Goal: Information Seeking & Learning: Learn about a topic

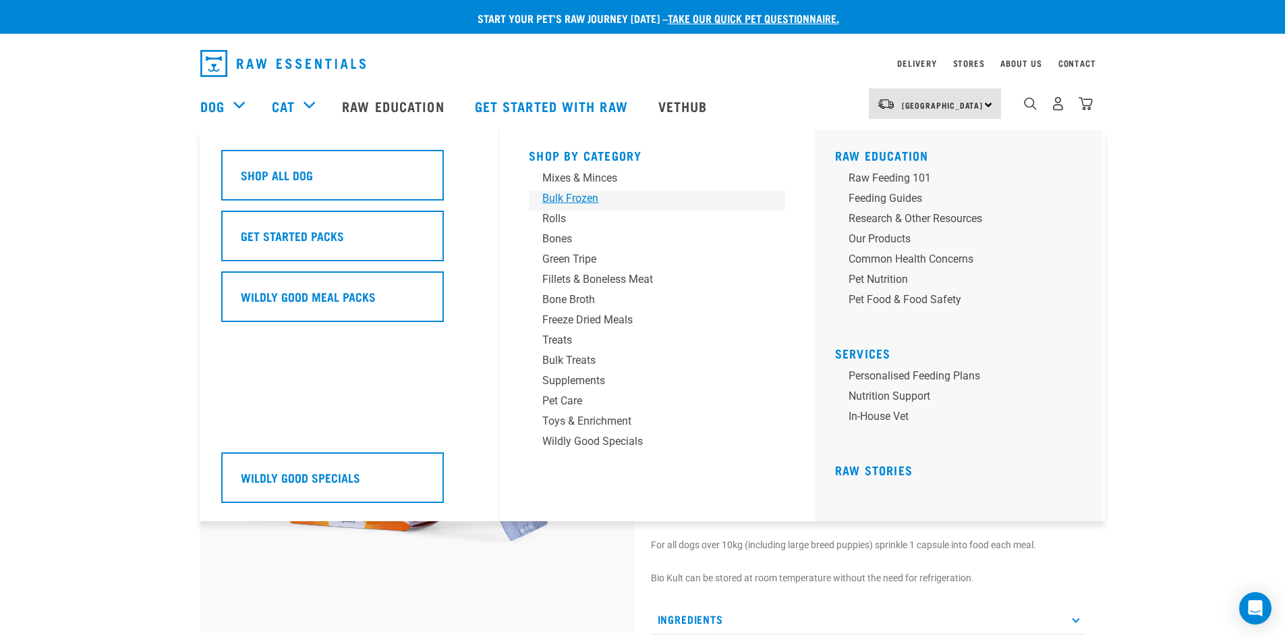
click at [575, 195] on div "Bulk Frozen" at bounding box center [647, 198] width 210 height 16
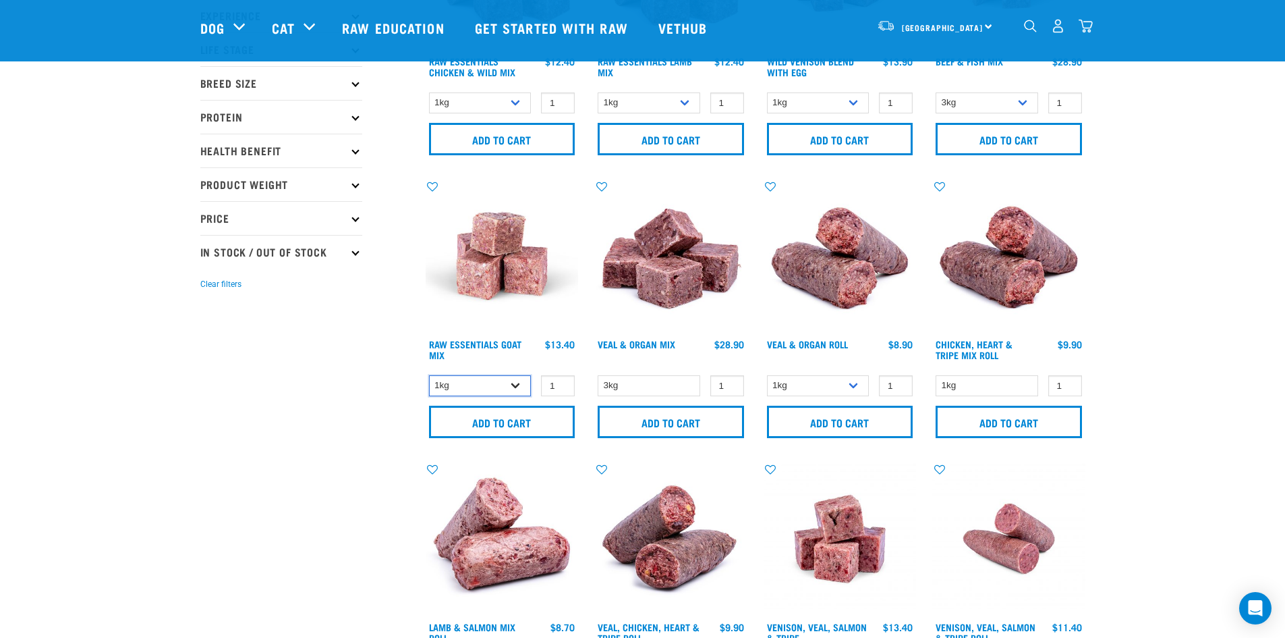
click at [512, 386] on select "1kg 3kg Bulk (10kg)" at bounding box center [480, 385] width 103 height 21
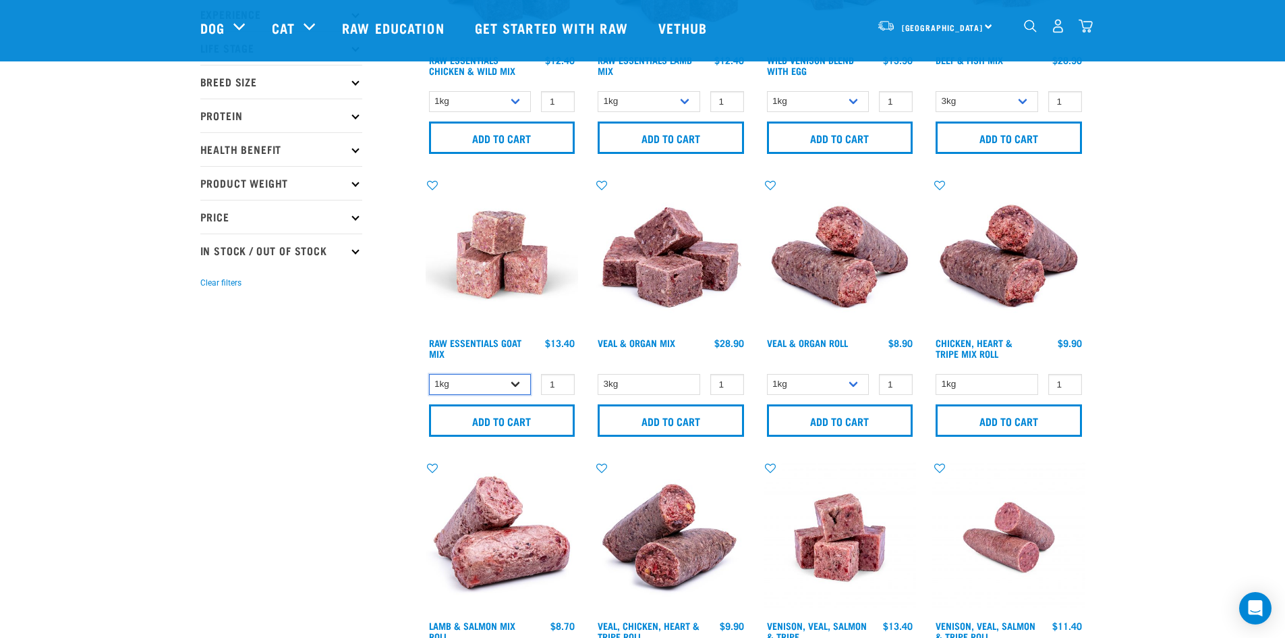
click at [512, 386] on select "1kg 3kg Bulk (10kg)" at bounding box center [480, 384] width 103 height 21
select select "344957"
click at [429, 374] on select "1kg 3kg Bulk (10kg)" at bounding box center [480, 384] width 103 height 21
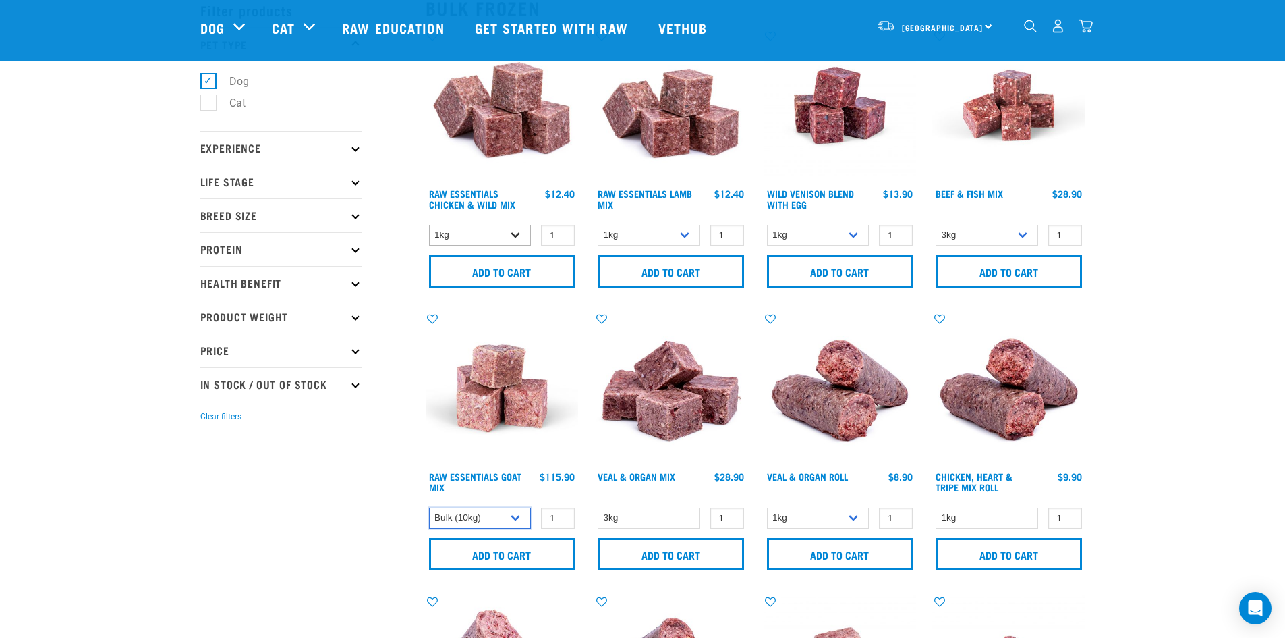
scroll to position [67, 0]
click at [511, 231] on select "1kg 3kg Bulk (20kg)" at bounding box center [480, 235] width 103 height 21
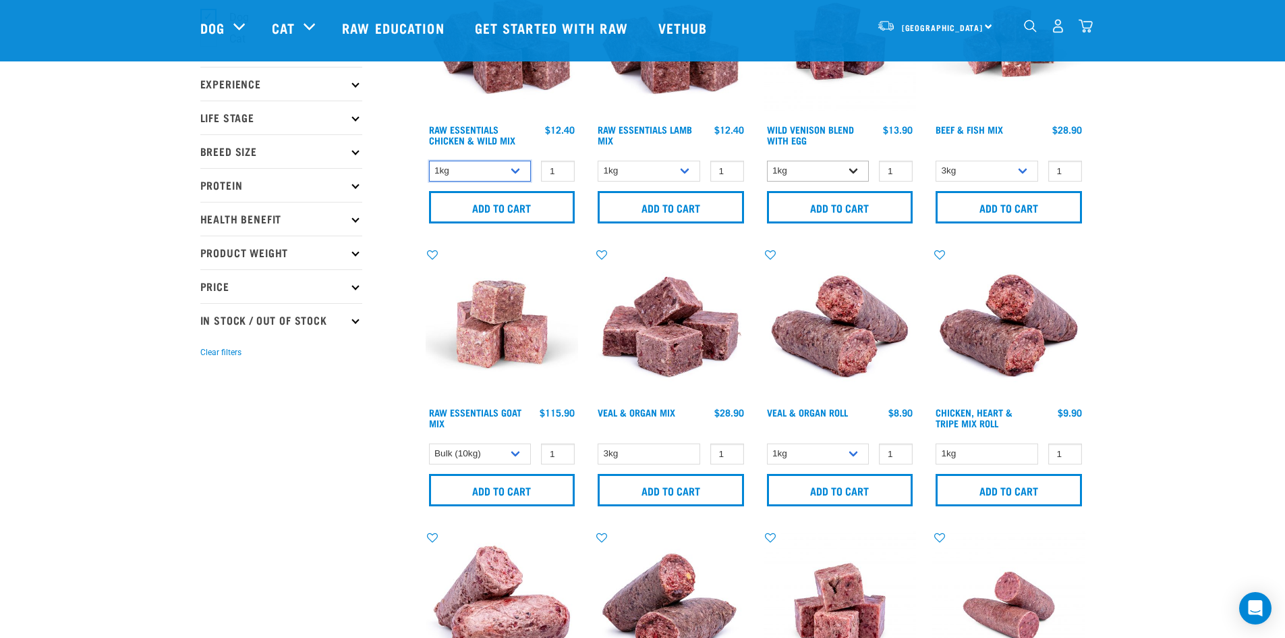
scroll to position [133, 0]
click at [855, 169] on select "1kg 3kg Bulk (10kg)" at bounding box center [818, 170] width 103 height 21
select select "50722"
click at [767, 160] on select "1kg 3kg Bulk (10kg)" at bounding box center [818, 170] width 103 height 21
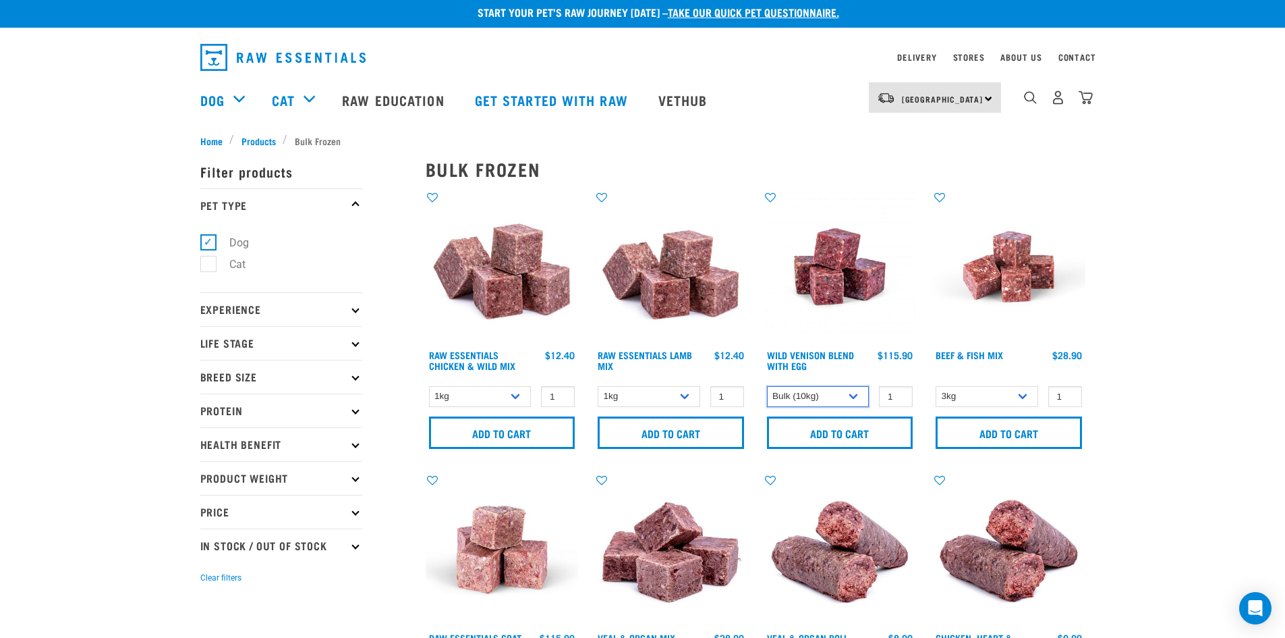
scroll to position [0, 0]
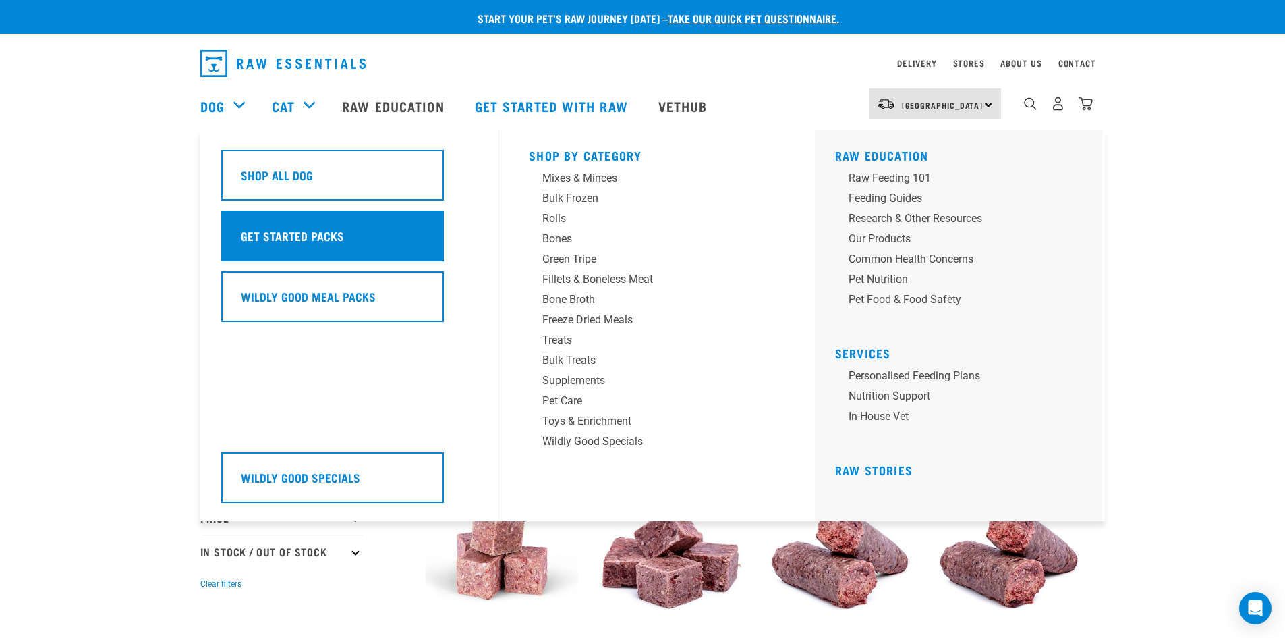
click at [270, 232] on h5 "Get Started Packs" at bounding box center [292, 236] width 103 height 18
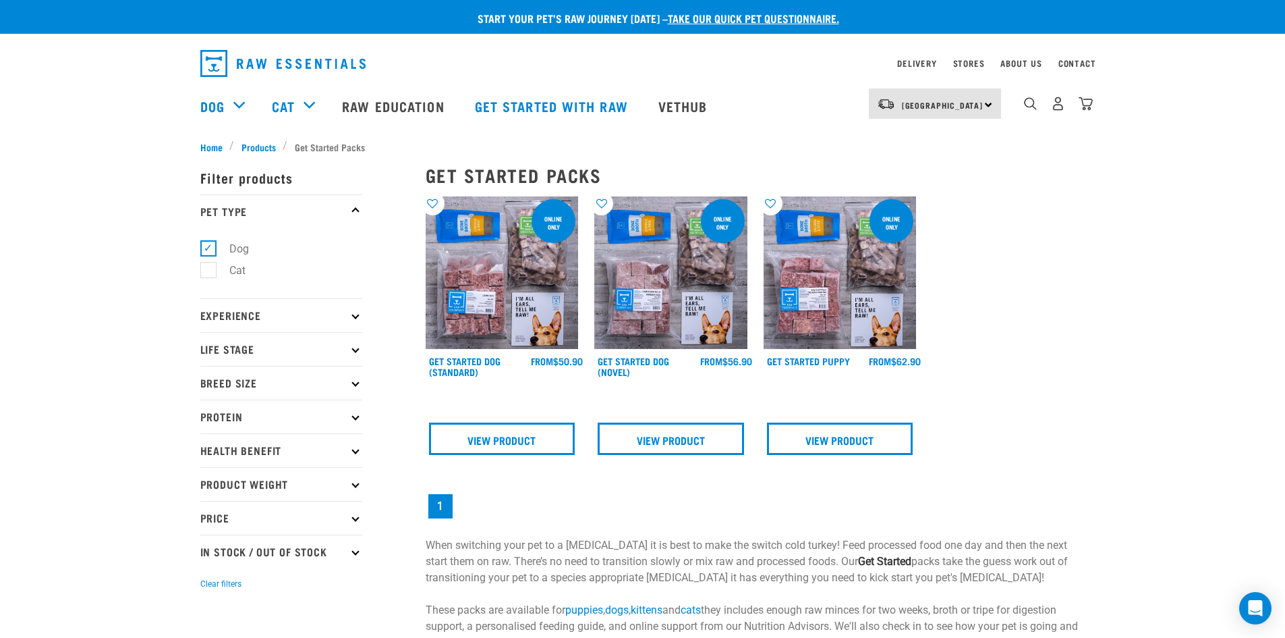
click at [477, 354] on div "online only Get Started Dog (Standard) FROM FROM FROM" at bounding box center [502, 329] width 169 height 283
click at [471, 365] on link "Get Started Dog (Standard)" at bounding box center [465, 366] width 72 height 16
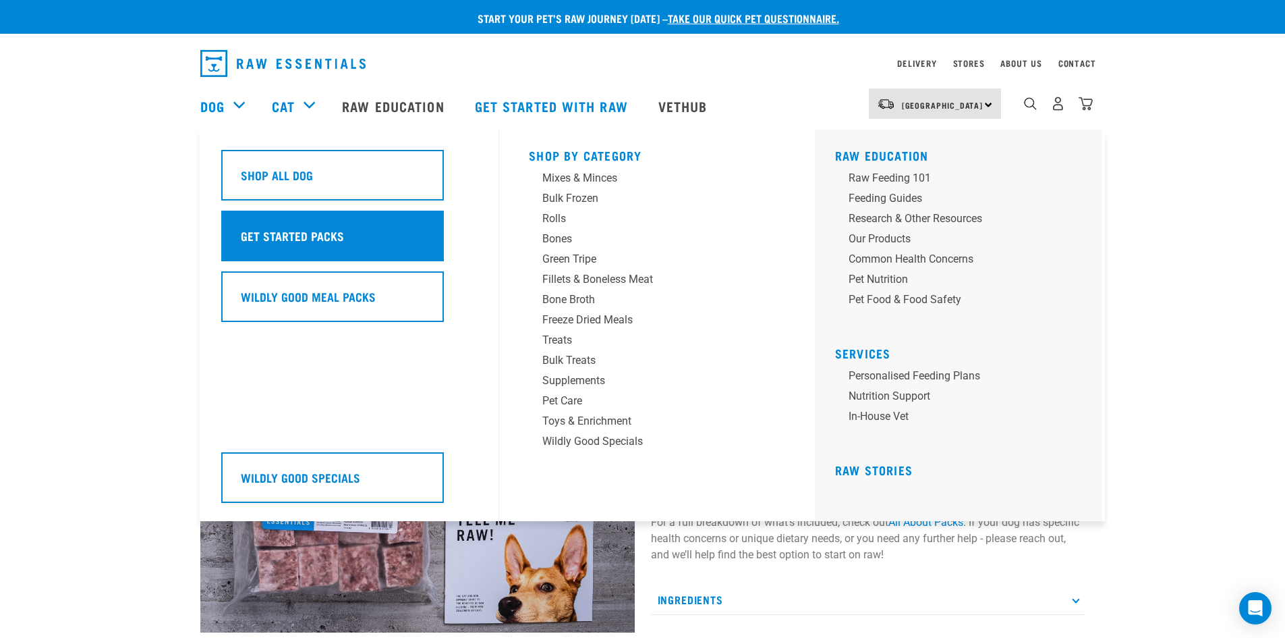
click at [254, 223] on div "Get Started Packs" at bounding box center [332, 235] width 223 height 51
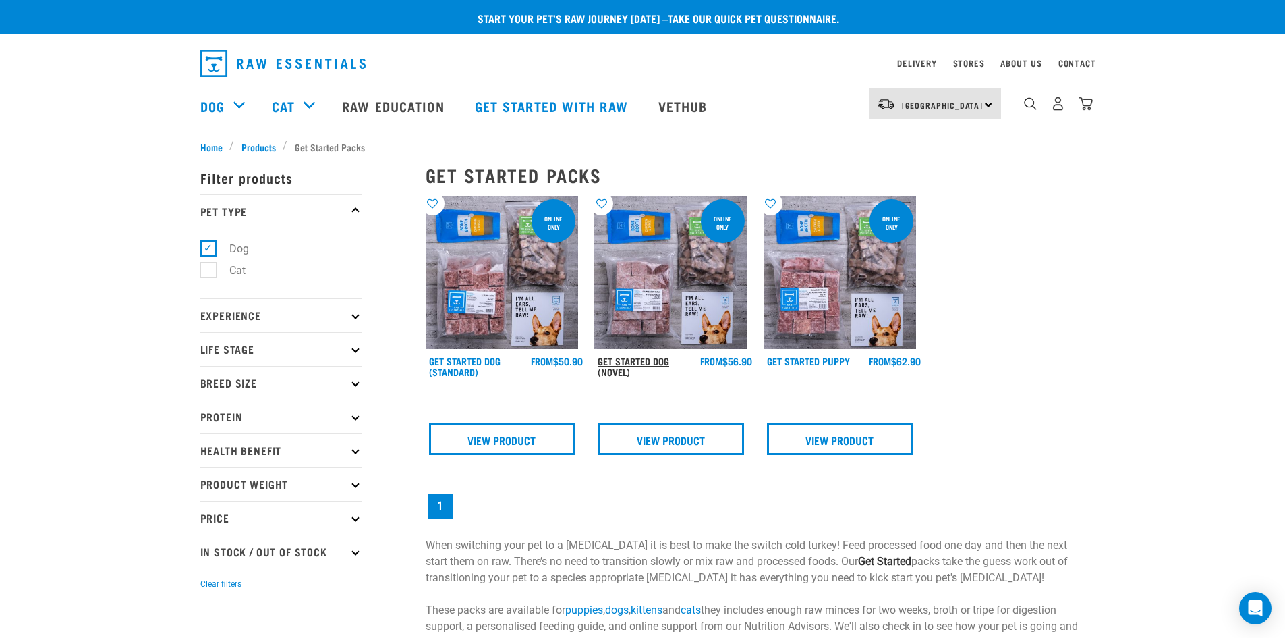
click at [640, 358] on link "Get Started Dog (Novel)" at bounding box center [634, 366] width 72 height 16
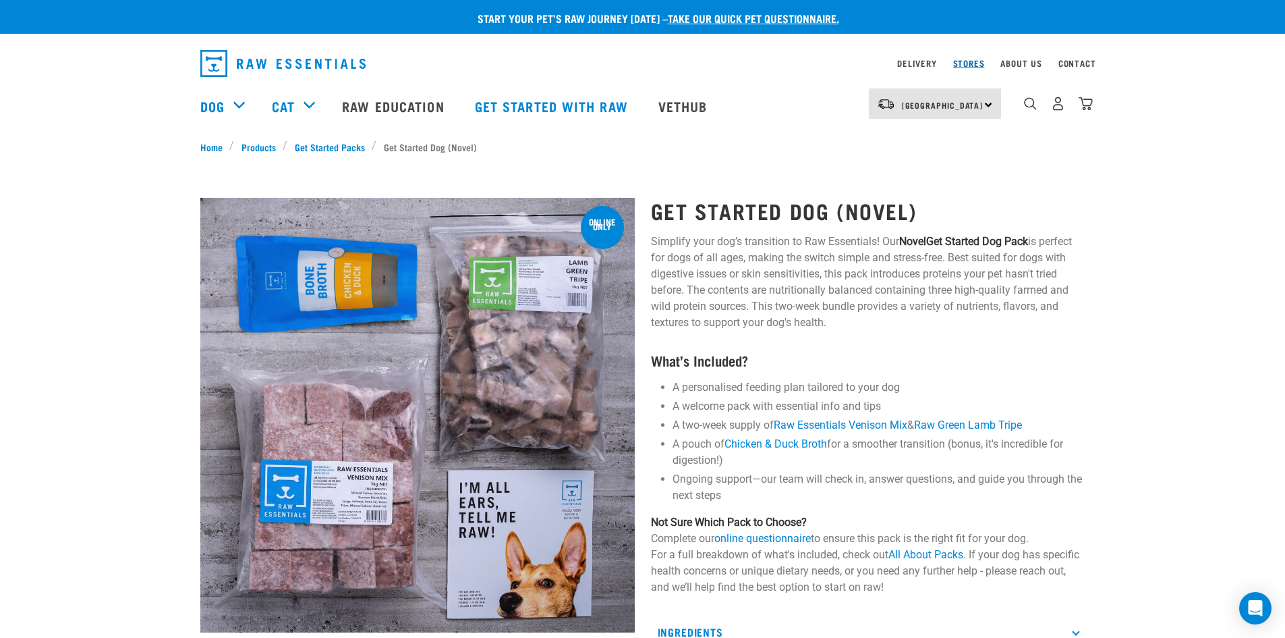
click at [965, 61] on link "Stores" at bounding box center [969, 63] width 32 height 5
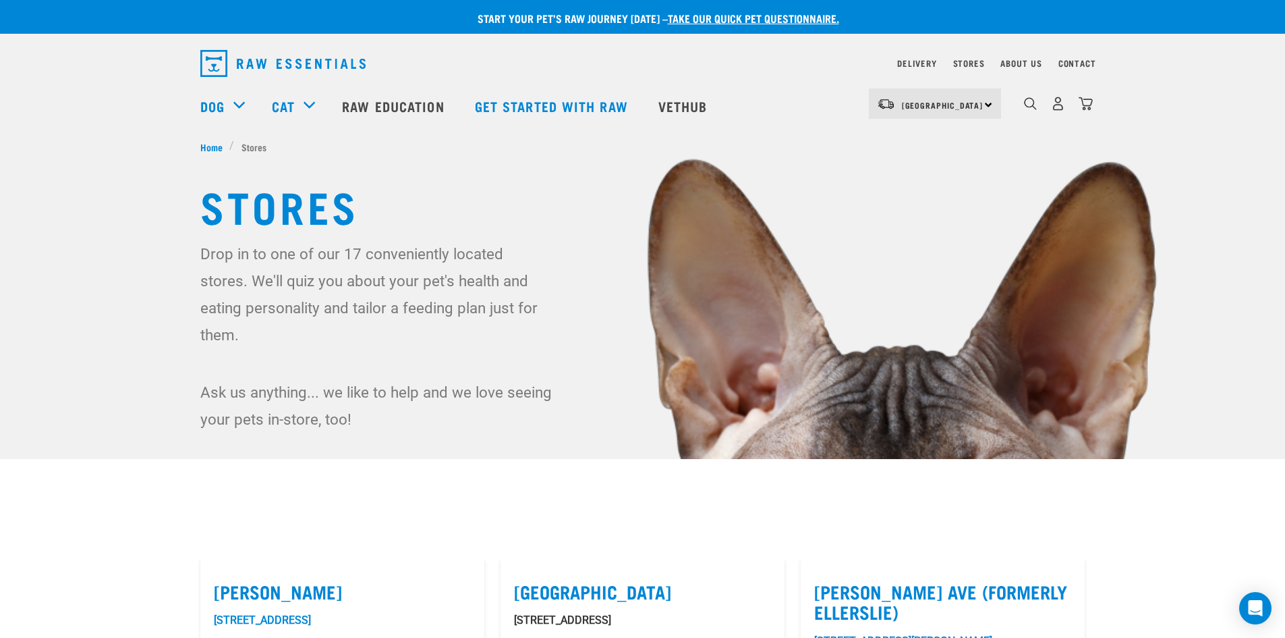
scroll to position [1, 0]
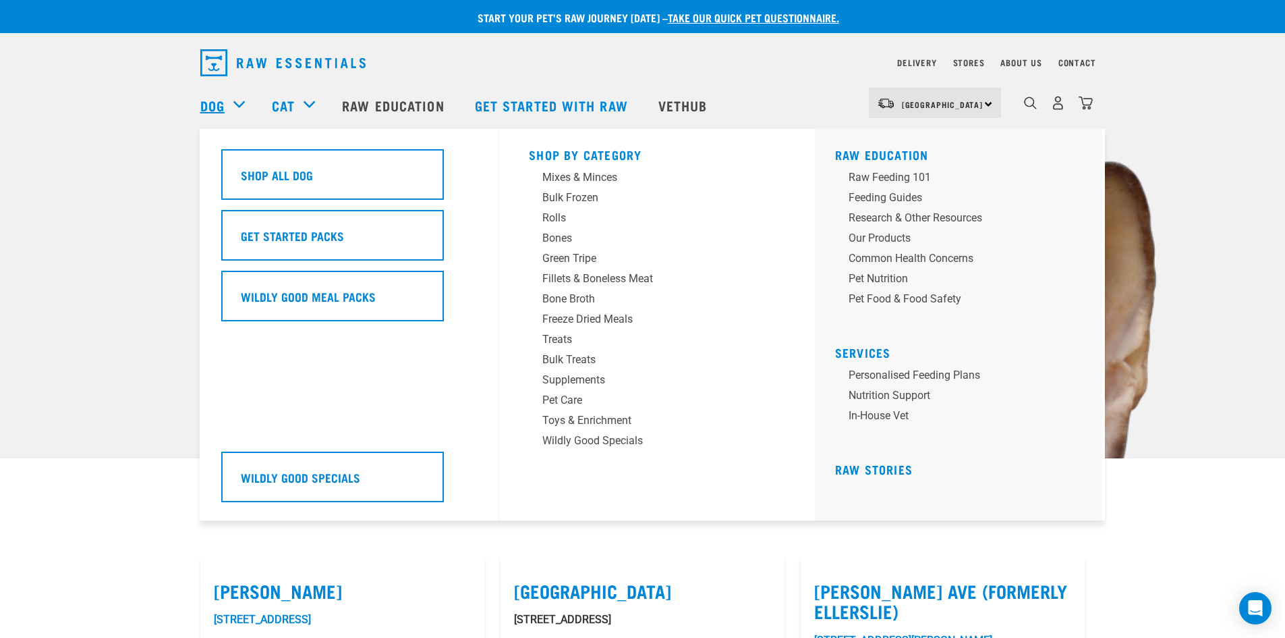
click at [220, 102] on link "Dog" at bounding box center [212, 105] width 24 height 20
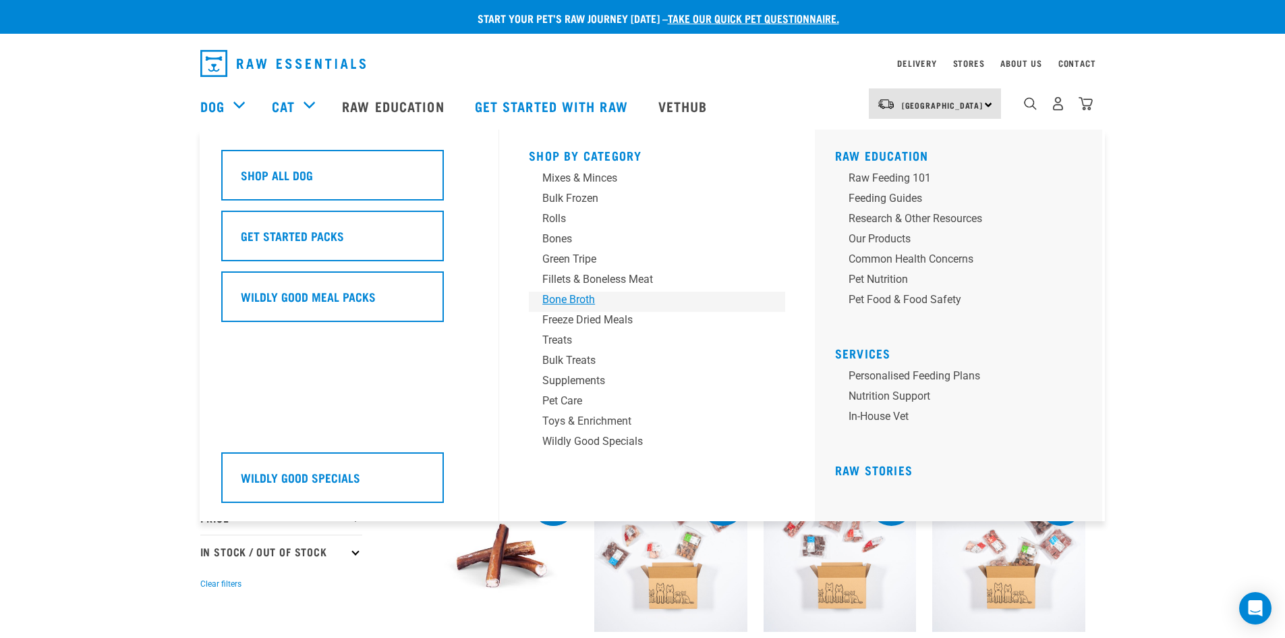
click at [548, 300] on div "Bone Broth" at bounding box center [647, 299] width 210 height 16
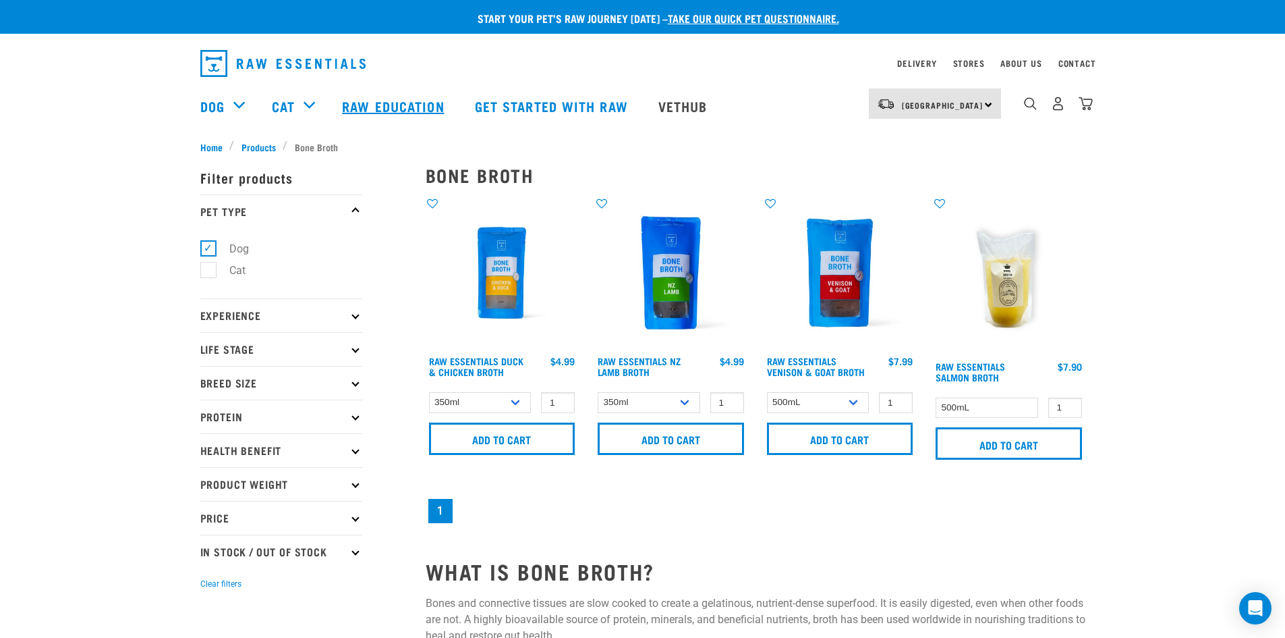
click at [391, 103] on link "Raw Education" at bounding box center [395, 106] width 132 height 54
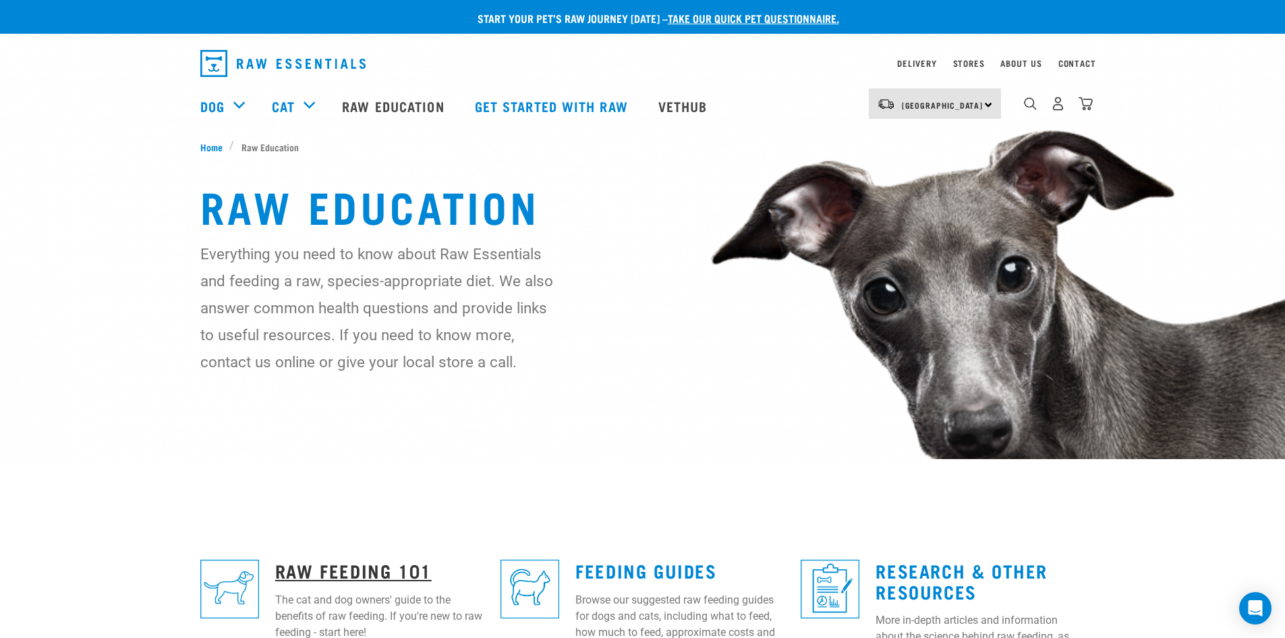
click at [333, 567] on link "Raw Feeding 101" at bounding box center [353, 570] width 157 height 10
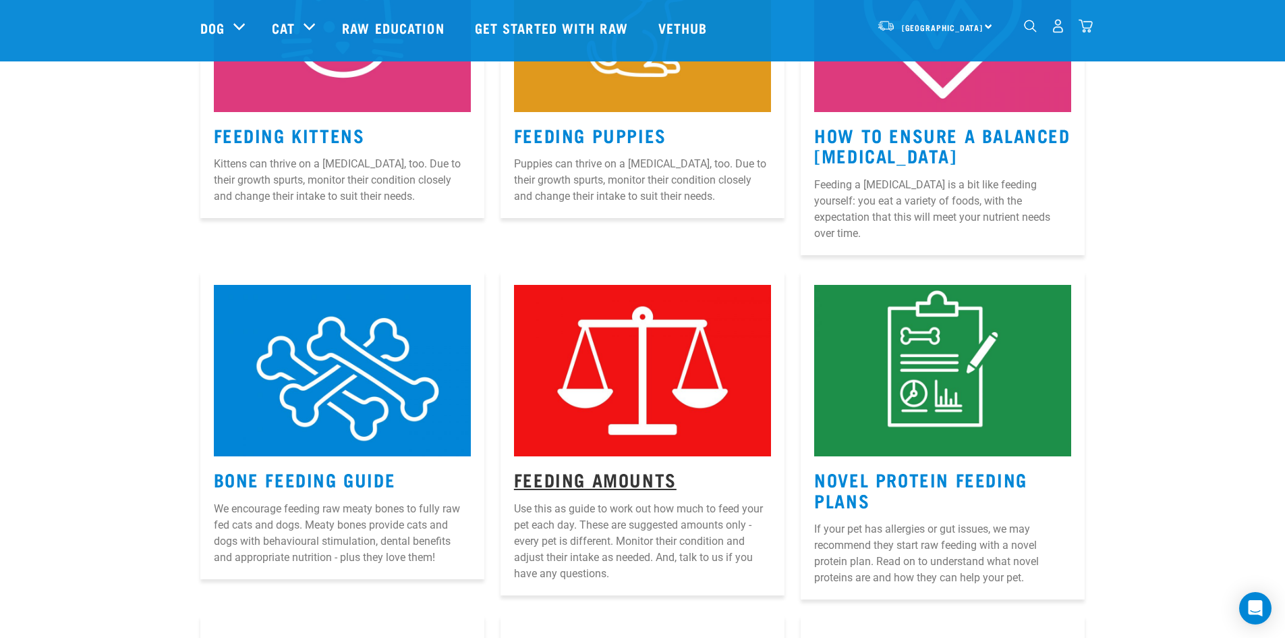
scroll to position [1079, 0]
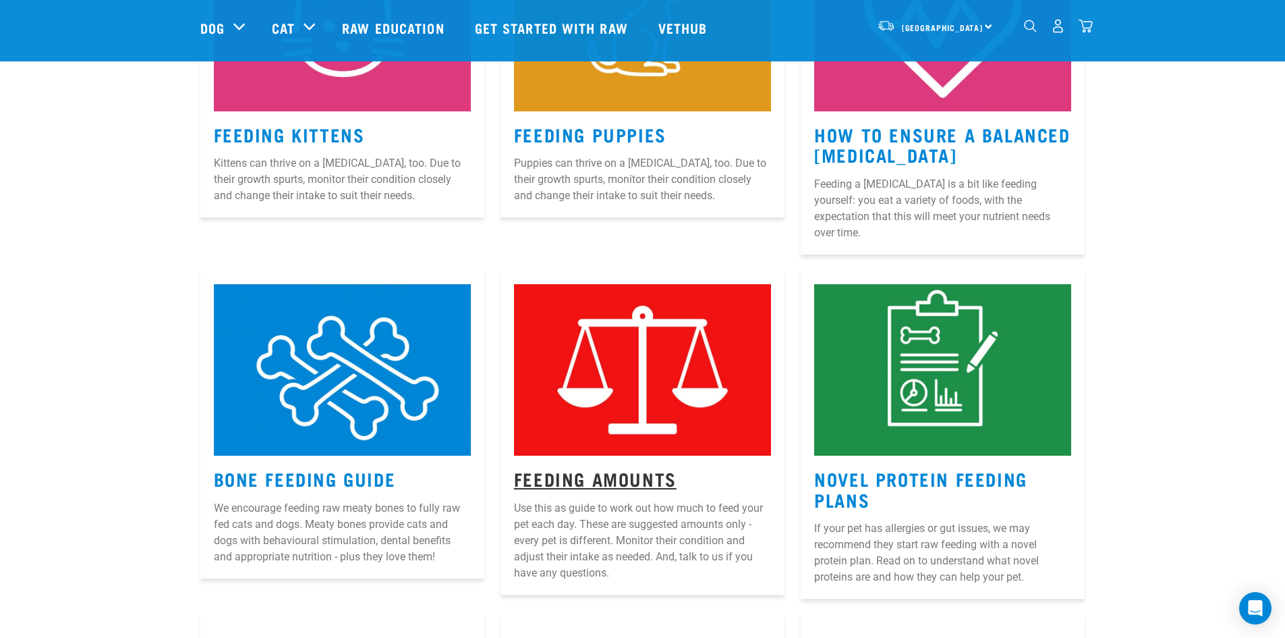
click at [607, 473] on link "Feeding Amounts" at bounding box center [595, 478] width 163 height 10
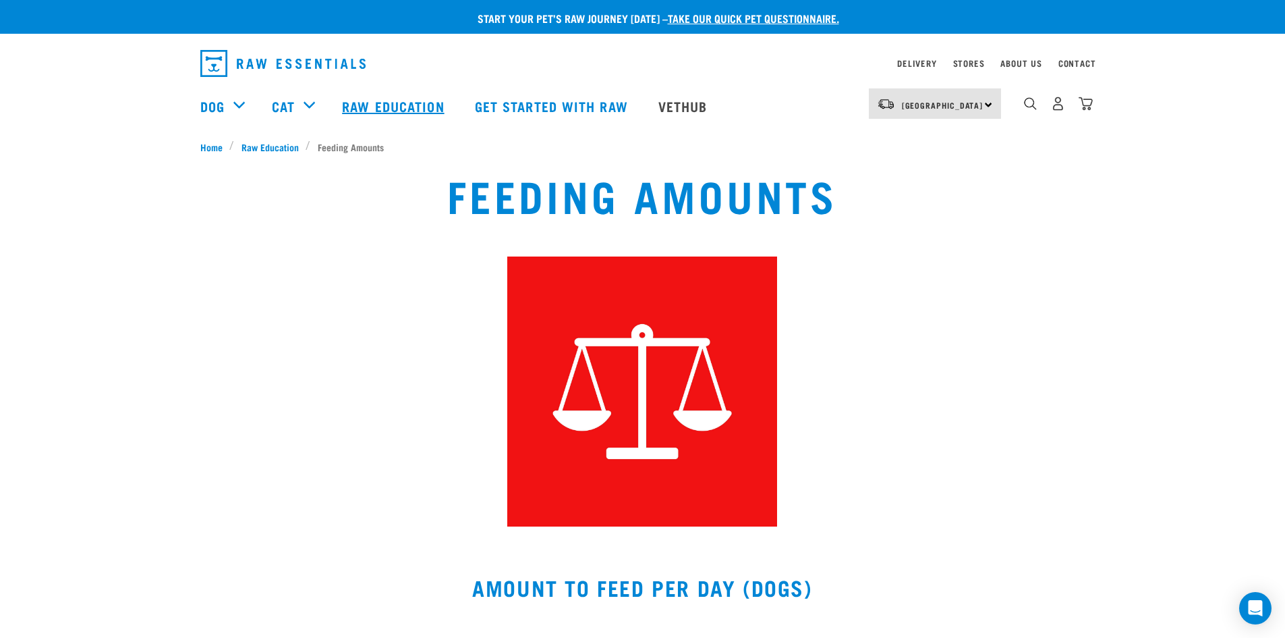
click at [366, 100] on link "Raw Education" at bounding box center [395, 106] width 132 height 54
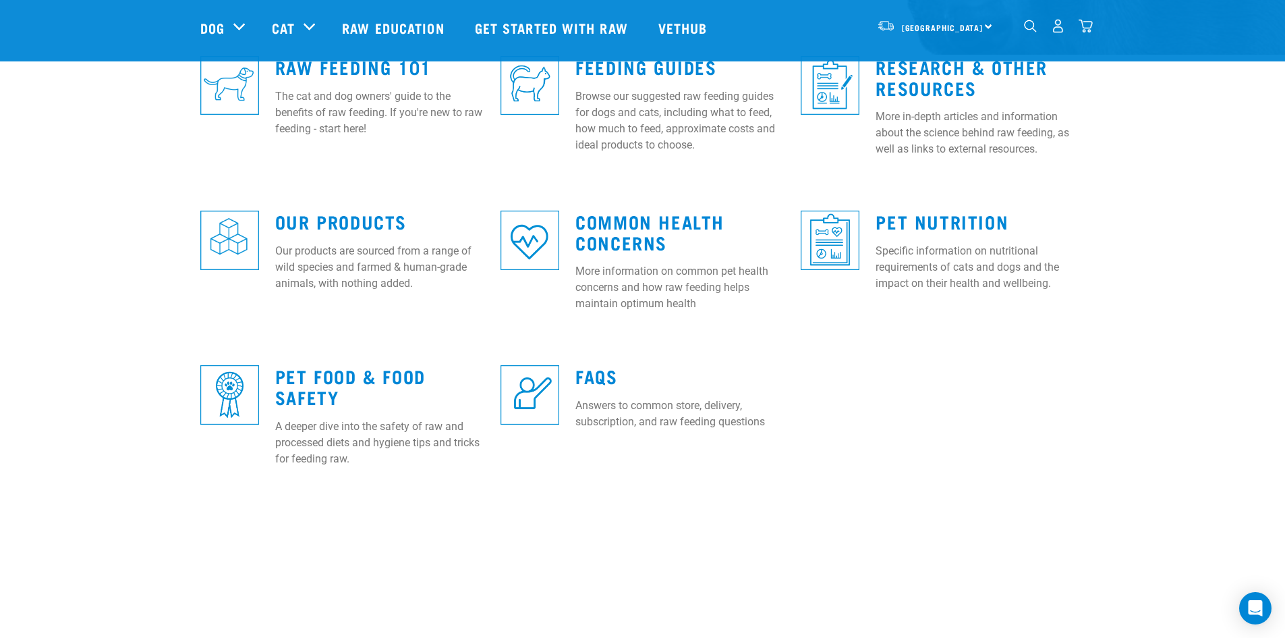
scroll to position [405, 0]
click at [951, 79] on link "Research & Other Resources" at bounding box center [962, 76] width 172 height 31
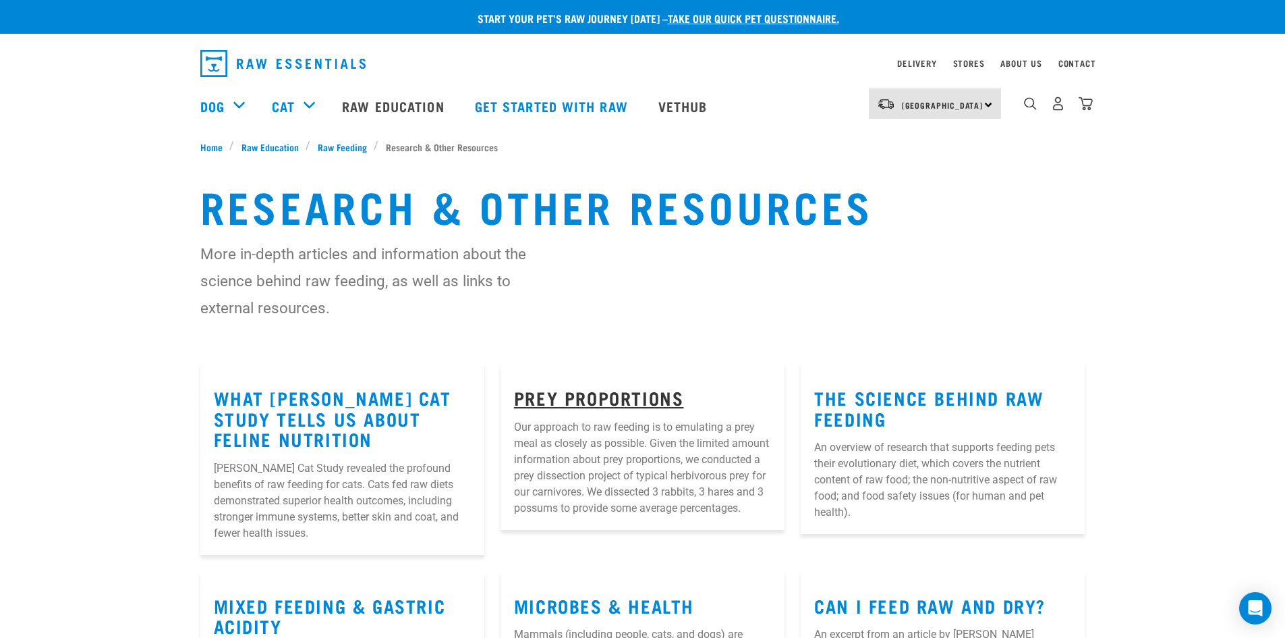
click at [560, 393] on link "Prey Proportions" at bounding box center [599, 397] width 170 height 10
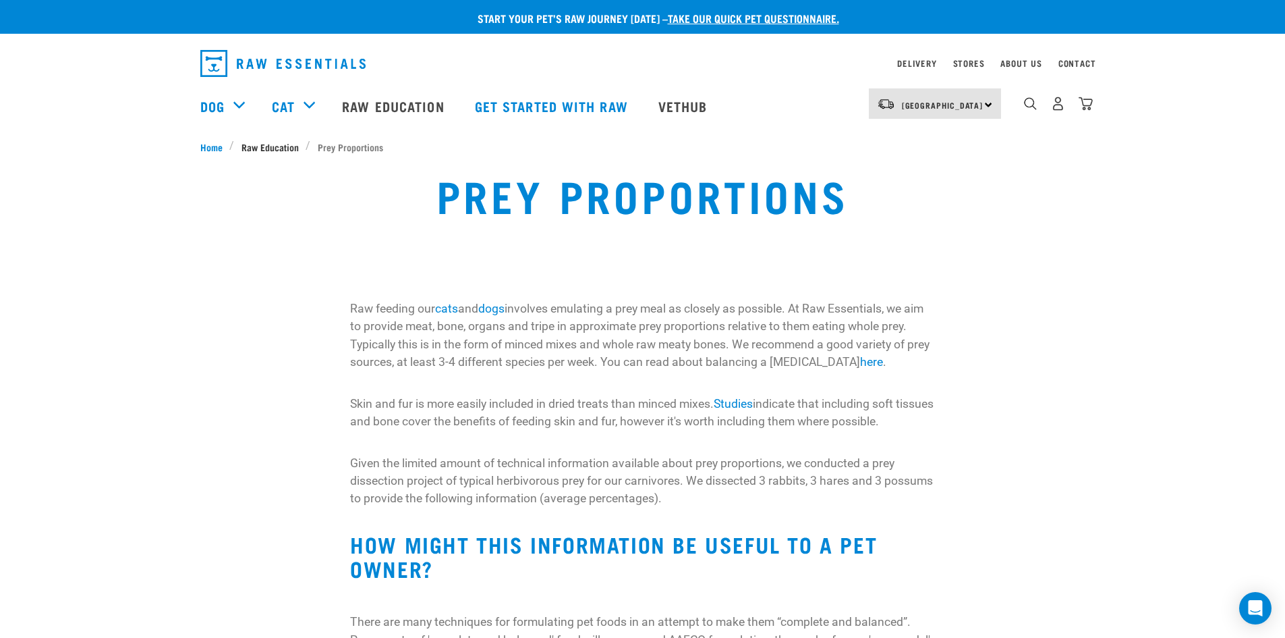
click at [279, 142] on span "Raw Education" at bounding box center [270, 147] width 57 height 14
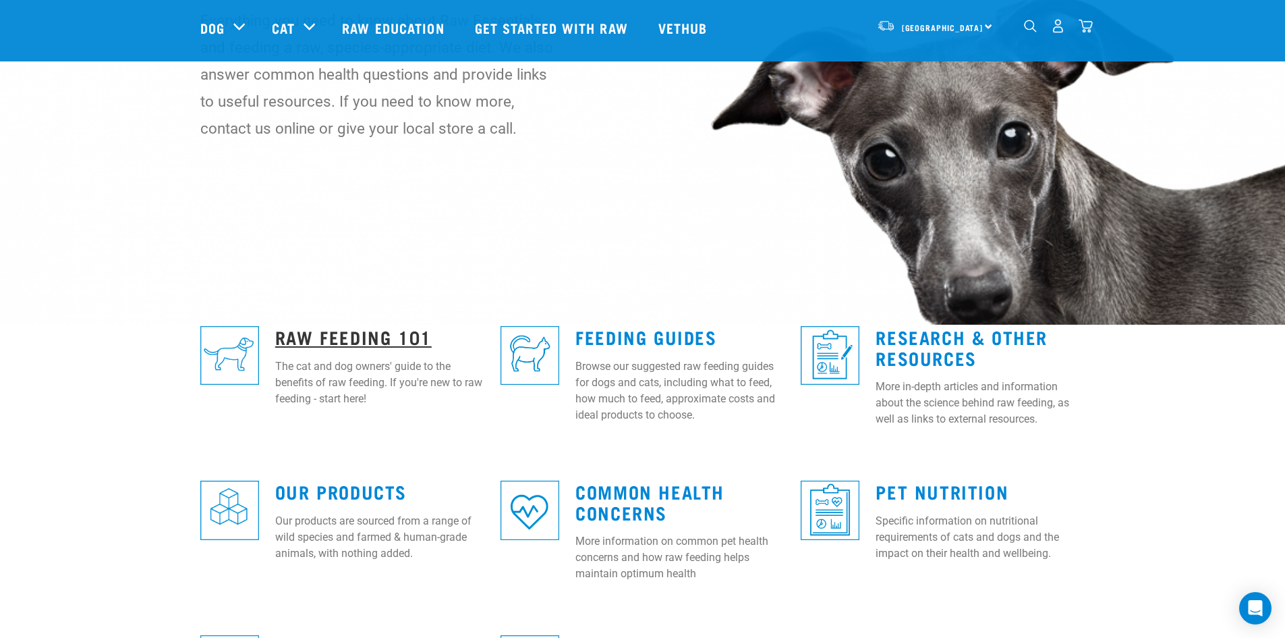
scroll to position [135, 0]
click at [347, 337] on link "Raw Feeding 101" at bounding box center [353, 336] width 157 height 10
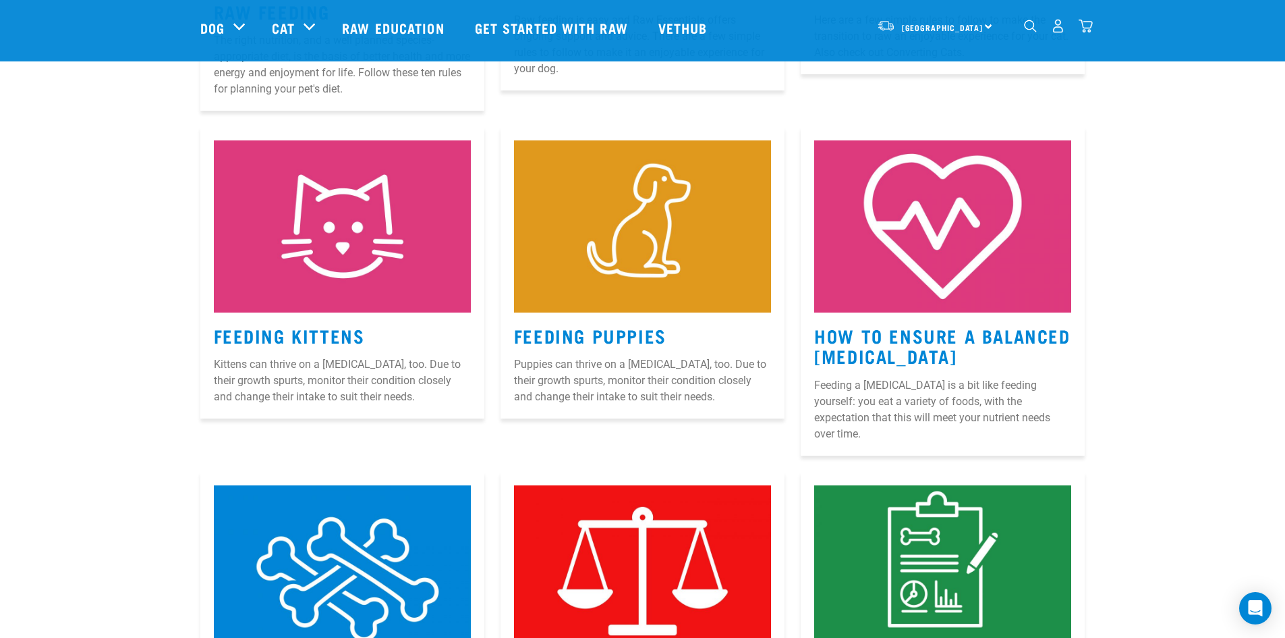
scroll to position [878, 0]
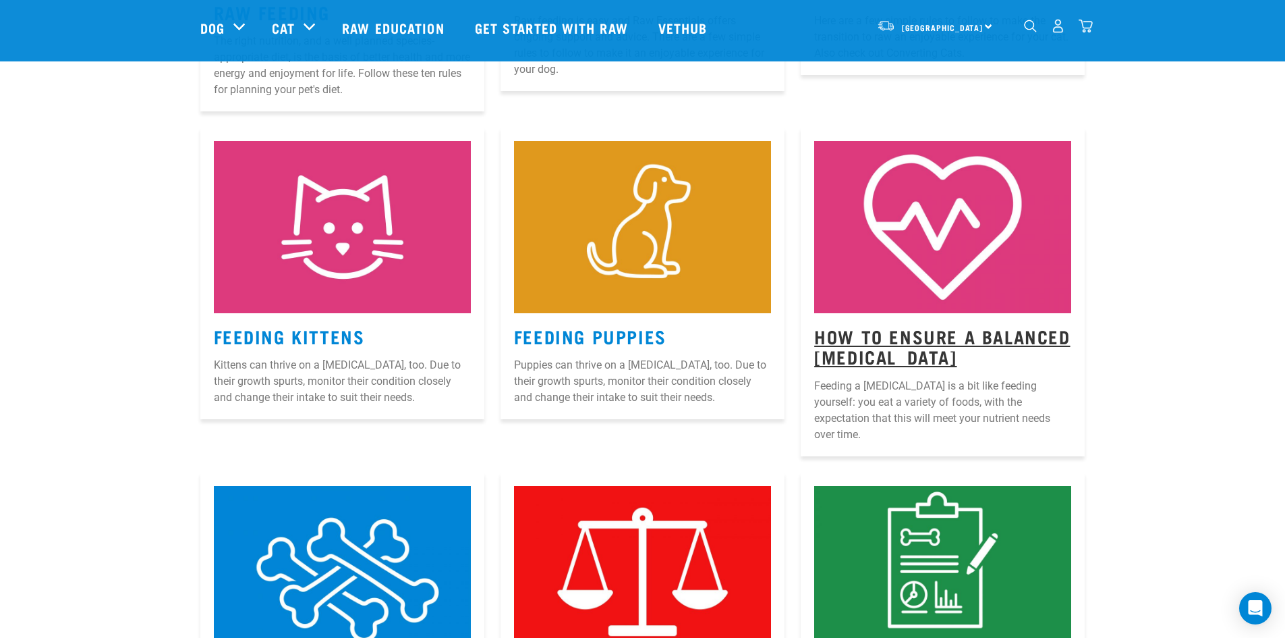
click at [848, 338] on link "How to Ensure a Balanced [MEDICAL_DATA]" at bounding box center [942, 346] width 256 height 31
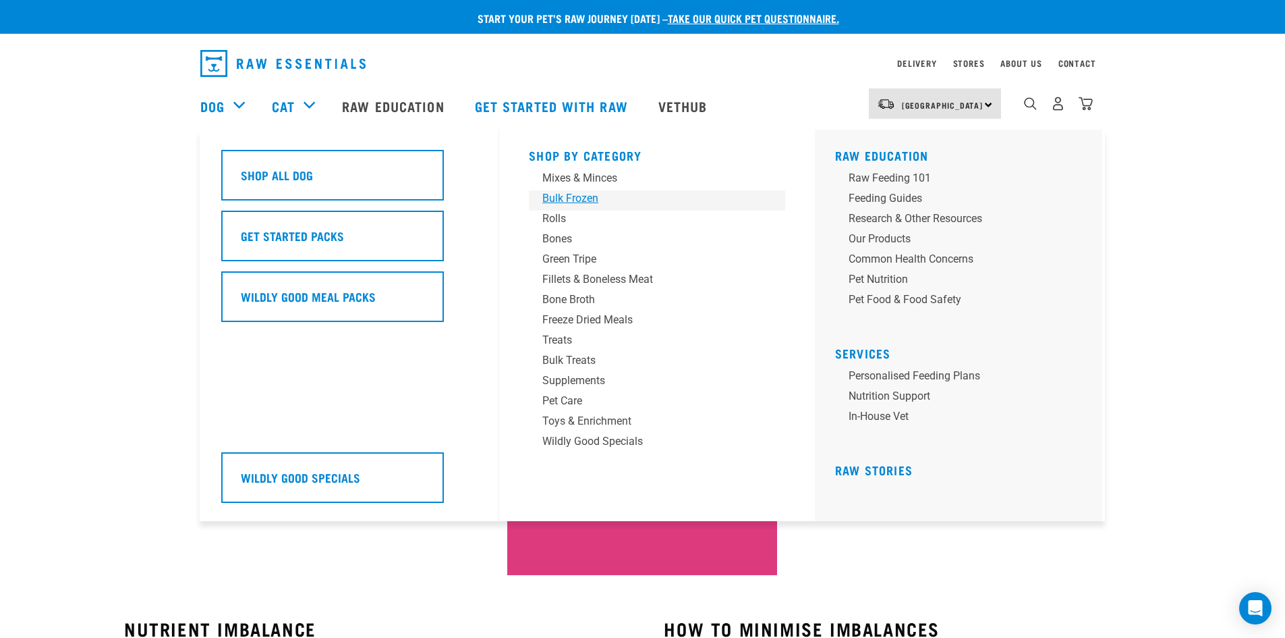
click at [555, 198] on div "Bulk Frozen" at bounding box center [647, 198] width 210 height 16
